Goal: Information Seeking & Learning: Understand process/instructions

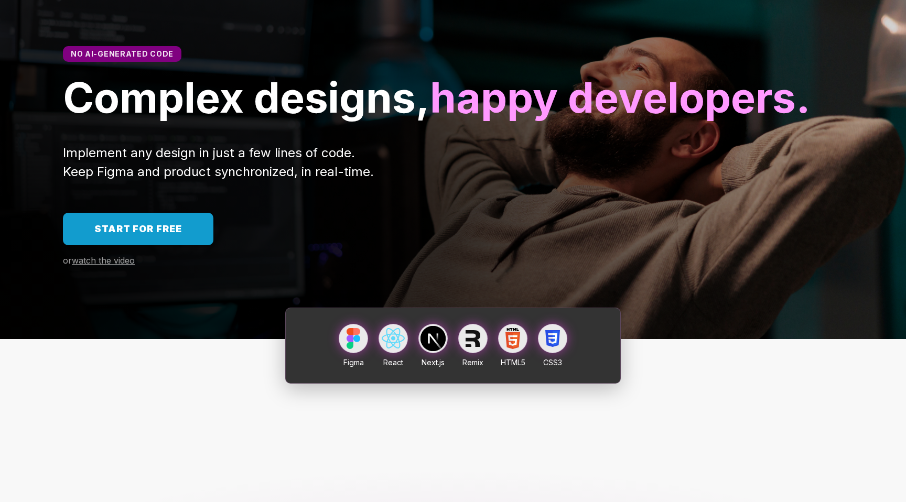
scroll to position [45, 0]
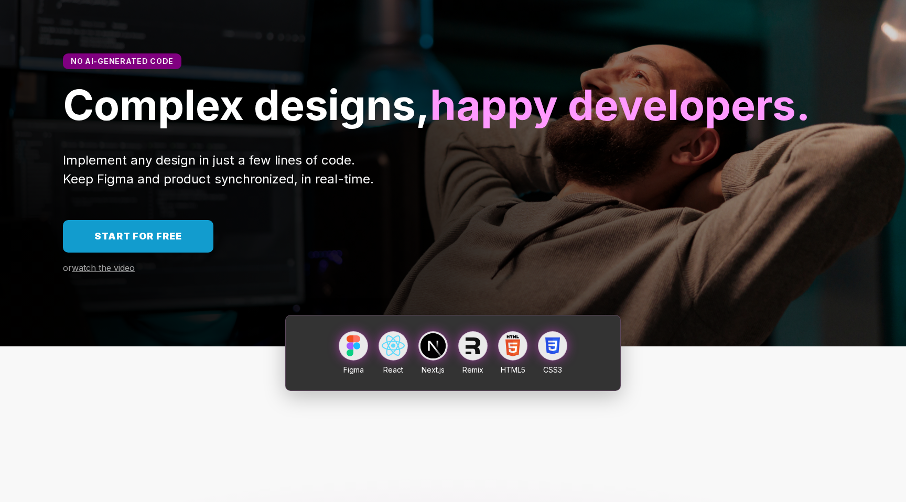
click at [165, 242] on span "Start for free" at bounding box center [138, 236] width 88 height 11
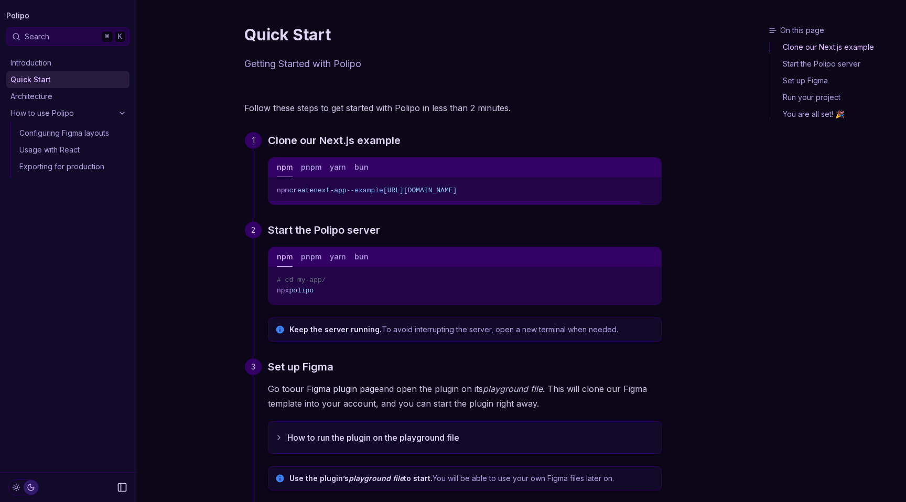
click at [66, 61] on link "Introduction" at bounding box center [67, 63] width 123 height 17
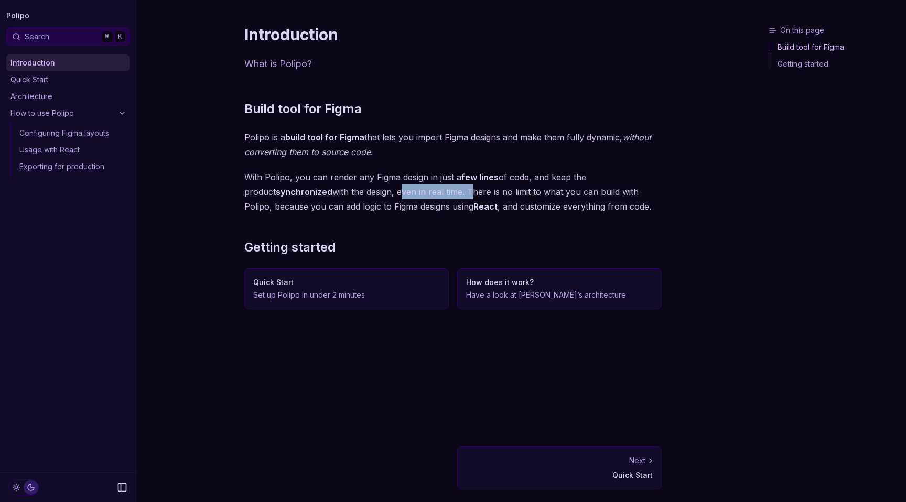
drag, startPoint x: 369, startPoint y: 192, endPoint x: 437, endPoint y: 196, distance: 67.8
click at [437, 196] on p "With Polipo, you can render any Figma design in just a few lines of code, and k…" at bounding box center [452, 192] width 417 height 44
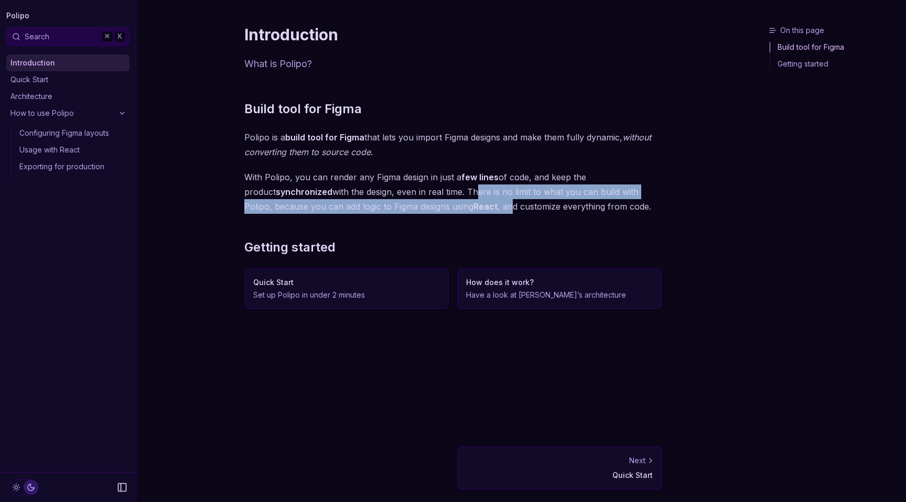
drag, startPoint x: 439, startPoint y: 190, endPoint x: 483, endPoint y: 201, distance: 45.3
click at [485, 202] on p "With Polipo, you can render any Figma design in just a few lines of code, and k…" at bounding box center [452, 192] width 417 height 44
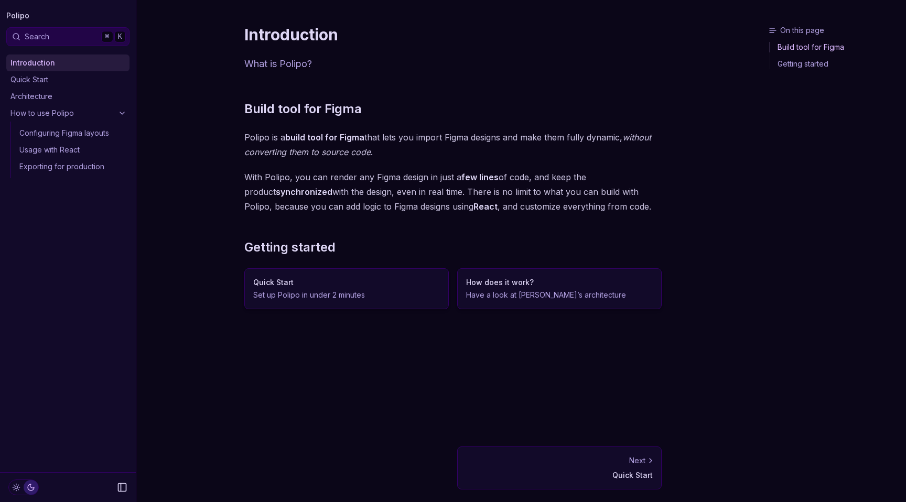
click at [465, 219] on div "Build tool for Figma Polipo is a build tool for Figma that lets you import Figm…" at bounding box center [452, 205] width 417 height 209
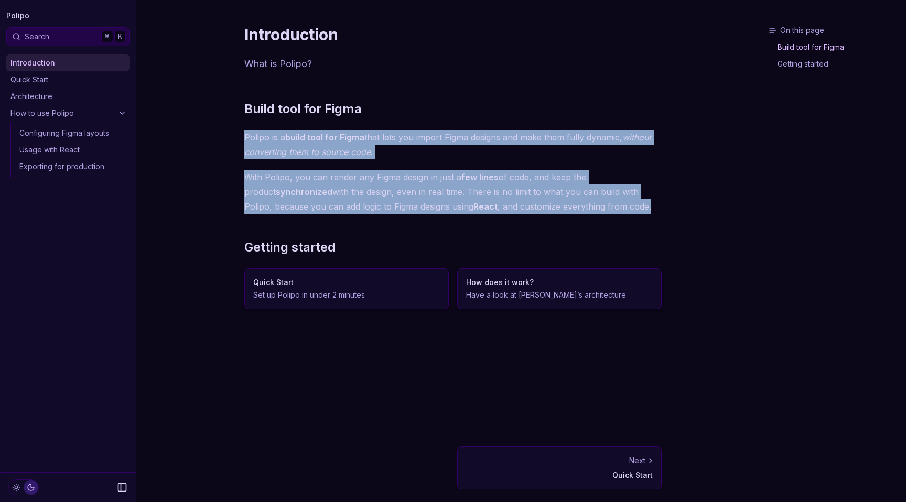
drag, startPoint x: 245, startPoint y: 136, endPoint x: 638, endPoint y: 208, distance: 399.4
click at [638, 208] on div "Build tool for Figma Polipo is a build tool for Figma that lets you import Figm…" at bounding box center [452, 205] width 417 height 209
copy div "Polipo is a build tool for Figma that lets you import Figma designs and make th…"
click at [76, 79] on link "Quick Start" at bounding box center [67, 79] width 123 height 17
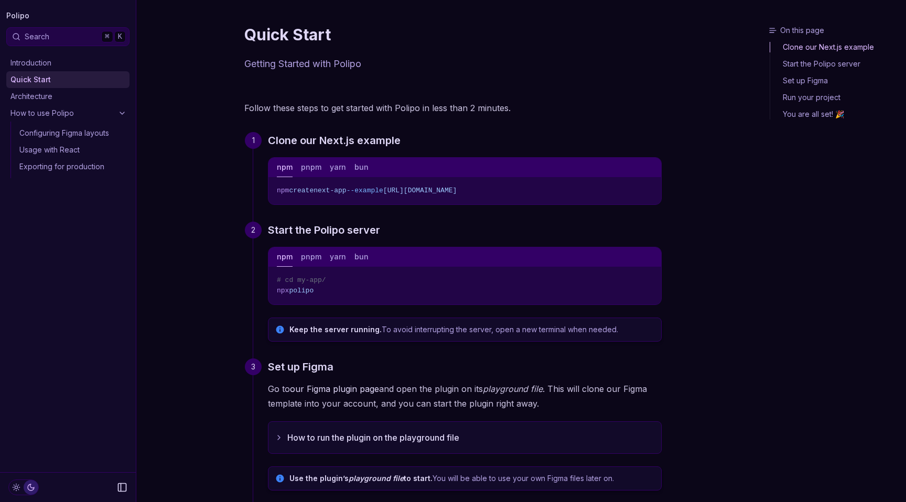
click at [69, 96] on link "Architecture" at bounding box center [67, 96] width 123 height 17
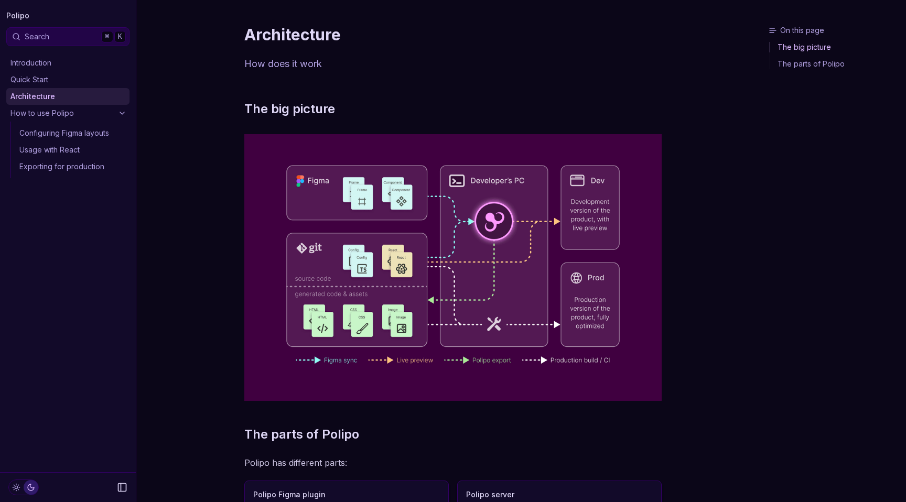
click at [73, 51] on div "Introduction Quick Start Architecture How to use Polipo Configuring Figma layou…" at bounding box center [68, 116] width 136 height 141
click at [72, 60] on link "Introduction" at bounding box center [67, 63] width 123 height 17
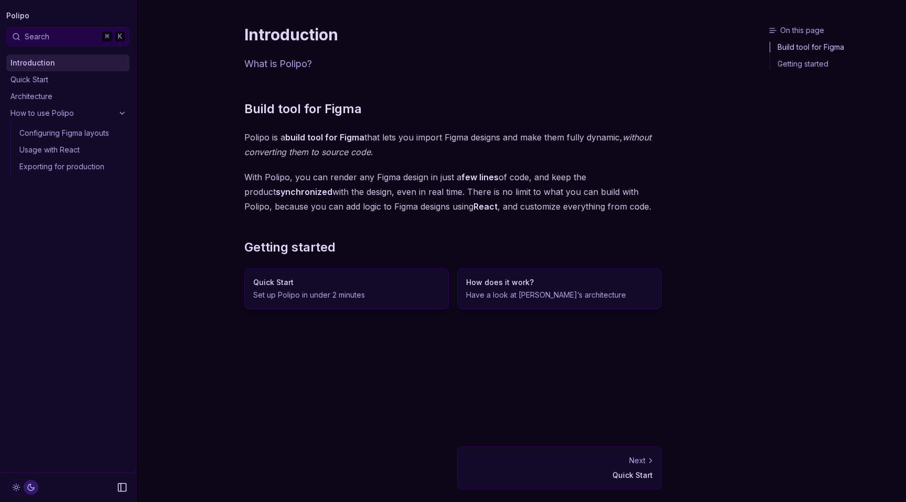
click at [72, 79] on link "Quick Start" at bounding box center [67, 79] width 123 height 17
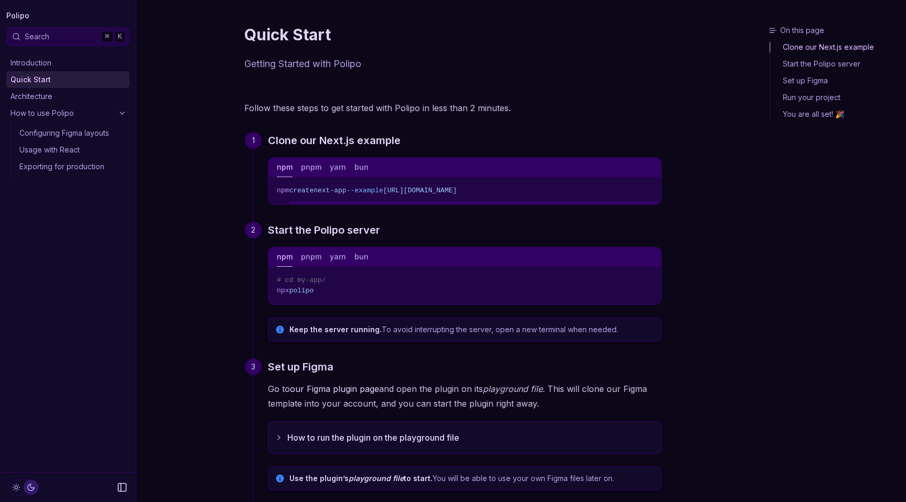
scroll to position [0, 22]
drag, startPoint x: 458, startPoint y: 191, endPoint x: 673, endPoint y: 195, distance: 215.0
click at [673, 196] on article "Quick Start Getting Started with Polipo Follow these steps to get started with …" at bounding box center [453, 403] width 451 height 807
click at [632, 231] on h3 "Start the Polipo server" at bounding box center [465, 230] width 394 height 17
drag, startPoint x: 454, startPoint y: 188, endPoint x: 747, endPoint y: 184, distance: 293.7
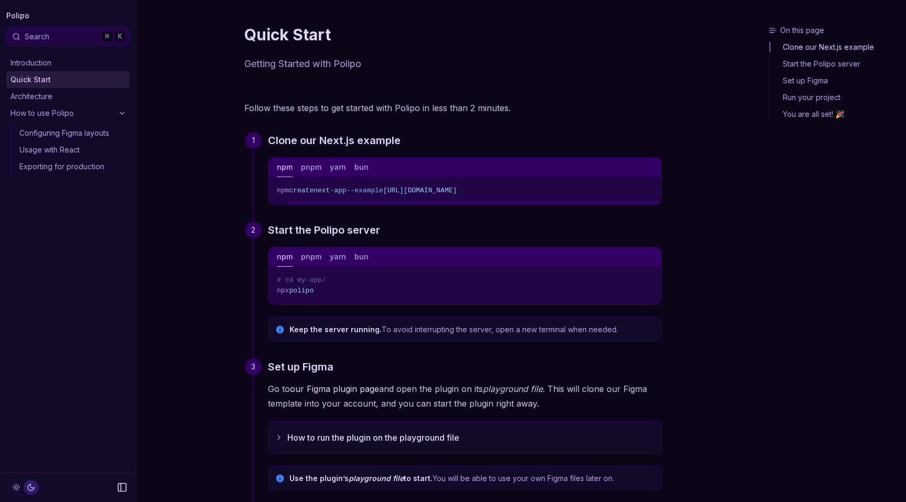
click at [748, 185] on div "On this page Clone our Next.js example Quick Start Getting Started with Polipo …" at bounding box center [452, 403] width 633 height 807
click at [337, 168] on button "yarn" at bounding box center [338, 167] width 16 height 19
click at [288, 168] on button "npm" at bounding box center [285, 167] width 16 height 19
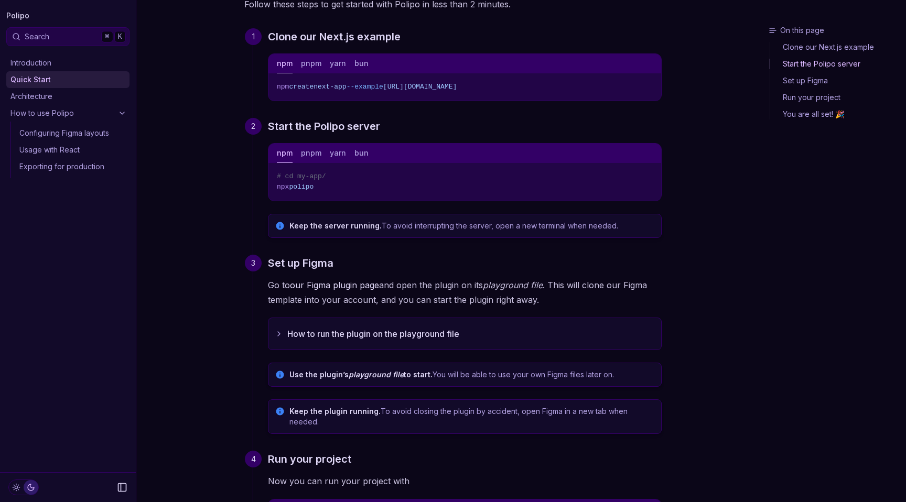
scroll to position [0, 0]
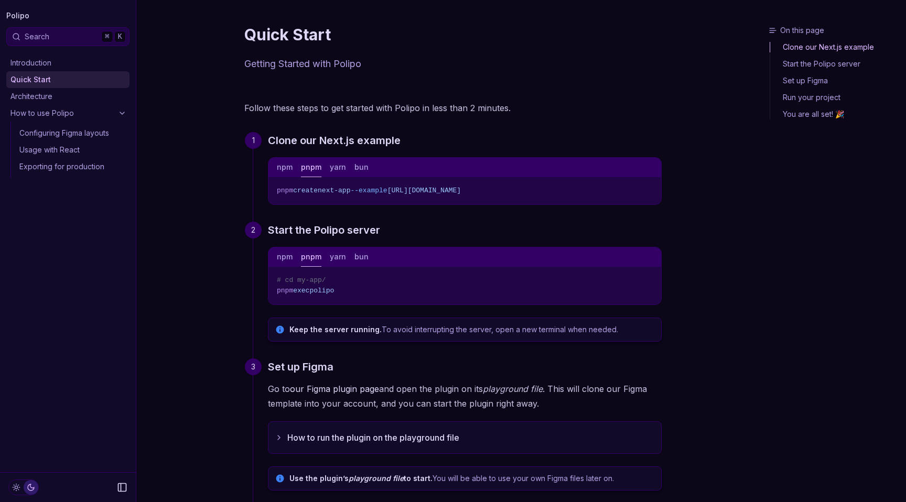
click at [303, 253] on button "pnpm" at bounding box center [311, 257] width 20 height 19
click at [291, 255] on button "npm" at bounding box center [285, 257] width 16 height 19
click at [102, 133] on link "Configuring Figma layouts" at bounding box center [72, 133] width 114 height 17
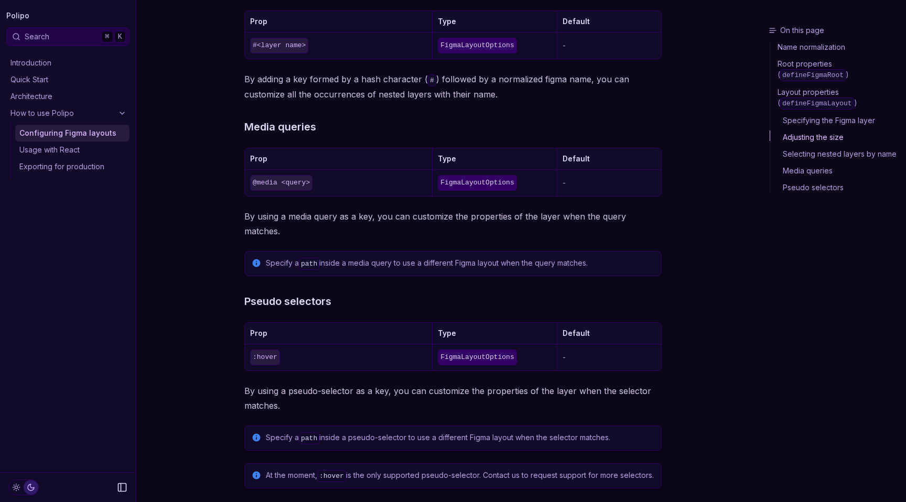
scroll to position [1177, 0]
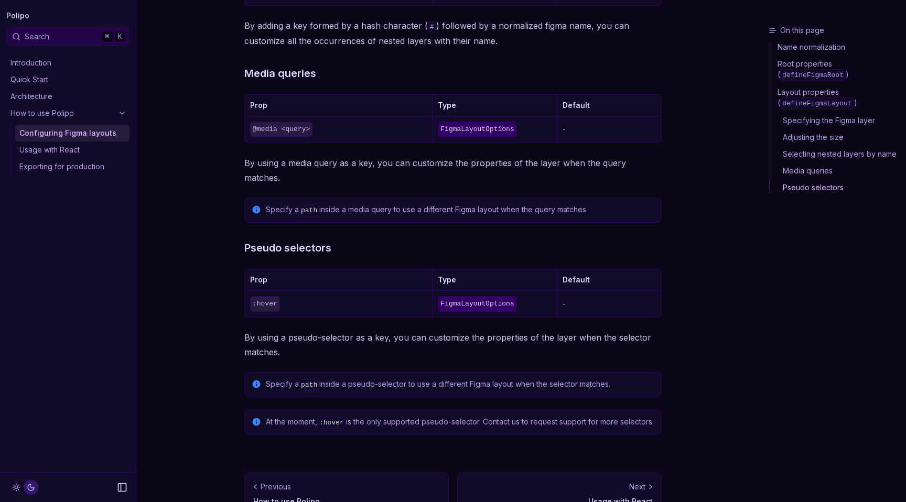
click at [81, 145] on link "Usage with React" at bounding box center [72, 150] width 114 height 17
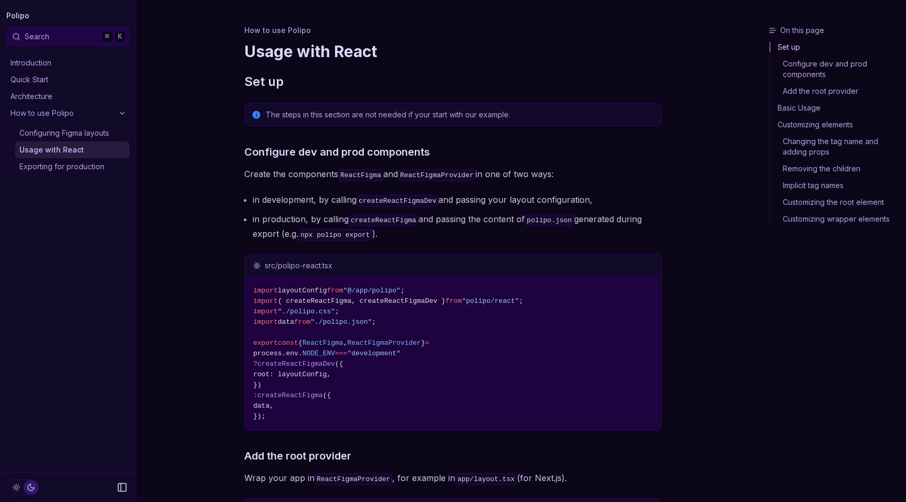
click at [84, 171] on link "Exporting for production" at bounding box center [72, 166] width 114 height 17
